Goal: Information Seeking & Learning: Find specific page/section

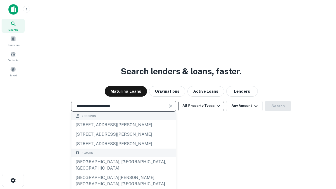
click at [123, 173] on div "[GEOGRAPHIC_DATA], [GEOGRAPHIC_DATA], [GEOGRAPHIC_DATA]" at bounding box center [123, 165] width 104 height 16
click at [201, 106] on button "All Property Types" at bounding box center [201, 106] width 46 height 10
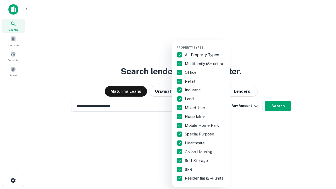
type input "**********"
click at [205, 44] on button "button" at bounding box center [205, 44] width 58 height 0
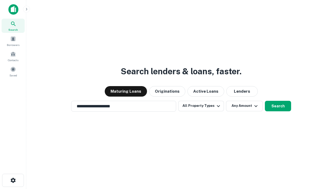
scroll to position [3, 63]
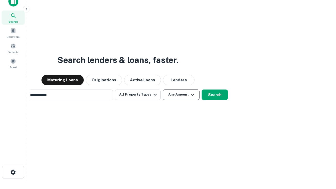
click at [163, 89] on button "Any Amount" at bounding box center [181, 94] width 37 height 10
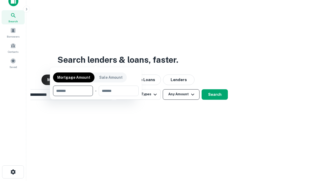
scroll to position [38, 149]
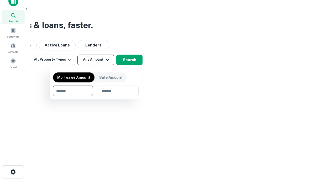
type input "*******"
click at [96, 96] on button "button" at bounding box center [96, 96] width 86 height 0
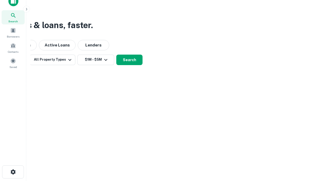
scroll to position [3, 97]
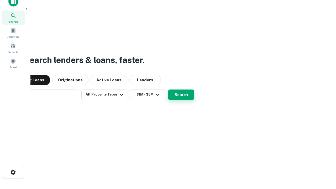
click at [168, 89] on button "Search" at bounding box center [181, 94] width 26 height 10
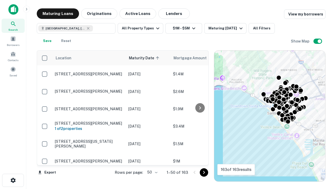
click at [151, 172] on body "Search Borrowers Contacts Saved Maturing Loans Originations Active Loans Lender…" at bounding box center [168, 94] width 336 height 189
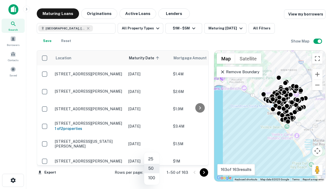
click at [152, 159] on li "25" at bounding box center [151, 158] width 15 height 9
